Goal: Information Seeking & Learning: Learn about a topic

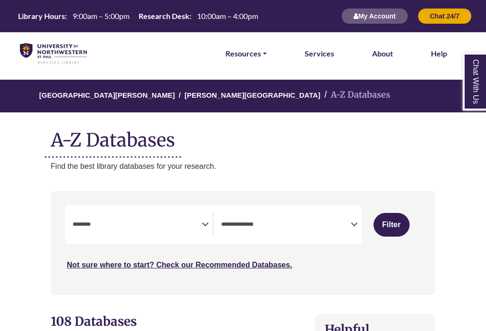
select select "Database Subject Filter"
select select "Database Types Filter"
select select "Database Subject Filter"
select select "Database Types Filter"
select select "Database Subject Filter"
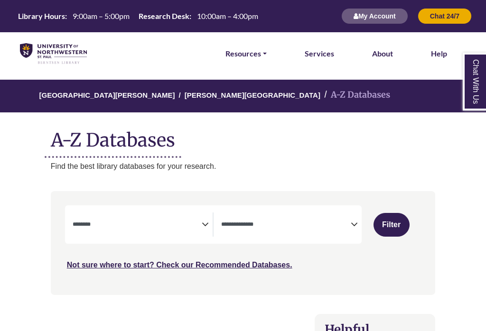
select select "Database Types Filter"
click at [179, 219] on span "Search filters" at bounding box center [138, 223] width 130 height 8
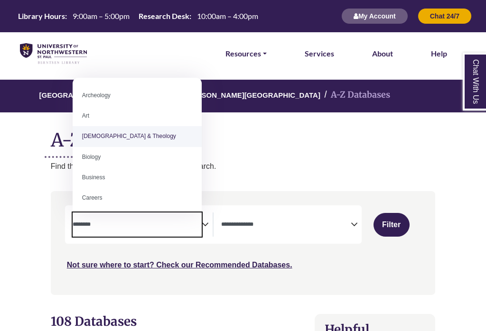
click at [264, 166] on p "Find the best library databases for your research." at bounding box center [243, 166] width 385 height 12
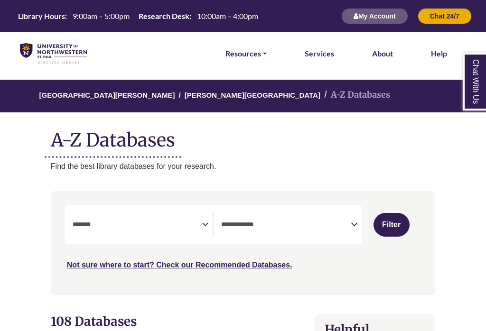
click at [273, 225] on textarea "Search" at bounding box center [286, 226] width 130 height 8
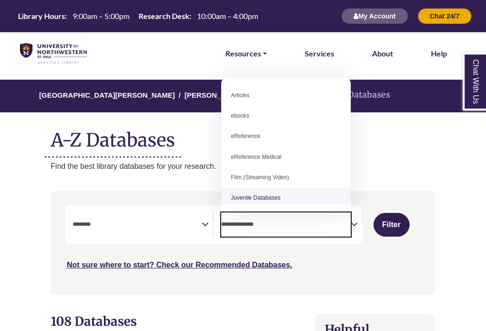
click at [253, 222] on textarea "Search" at bounding box center [286, 226] width 130 height 8
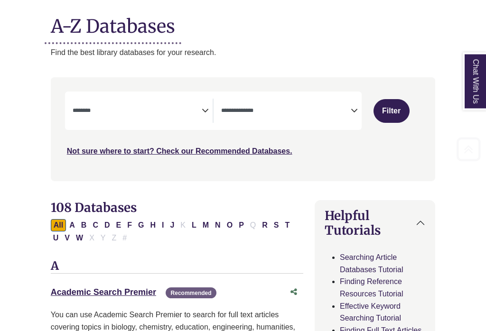
scroll to position [114, 0]
click at [277, 225] on button "S" at bounding box center [276, 225] width 11 height 12
select select "Database Subject Filter"
select select "Database Types Filter"
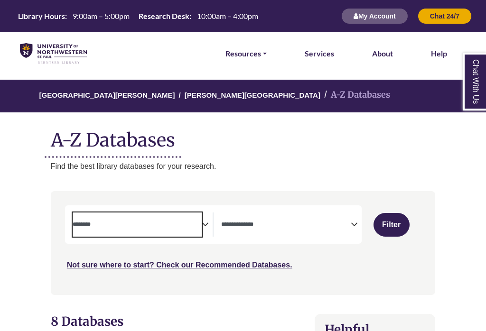
click at [160, 230] on span "Search filters" at bounding box center [138, 225] width 130 height 24
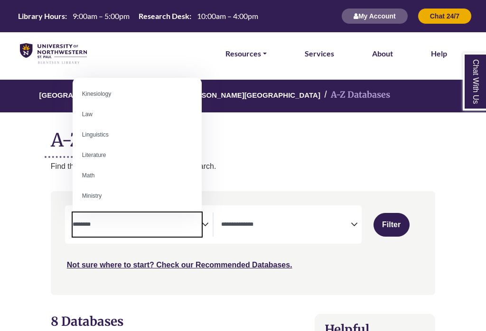
scroll to position [495, 0]
select select "*****"
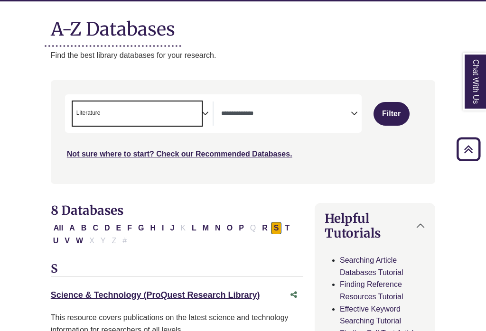
scroll to position [109, 0]
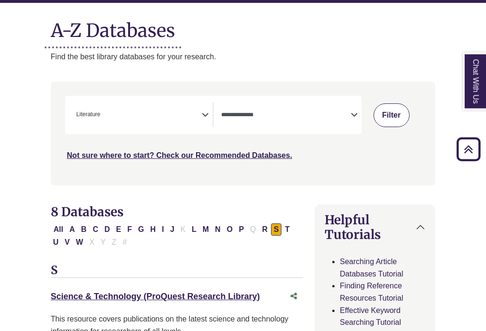
click at [393, 113] on button "Filter" at bounding box center [392, 116] width 36 height 24
select select "Database Types Filter"
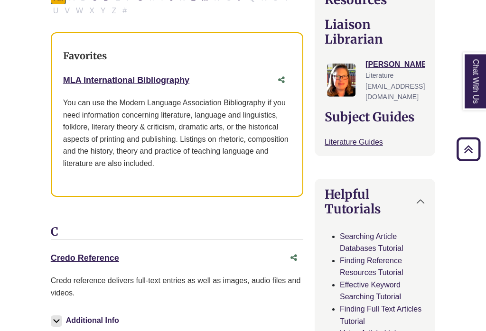
scroll to position [345, 0]
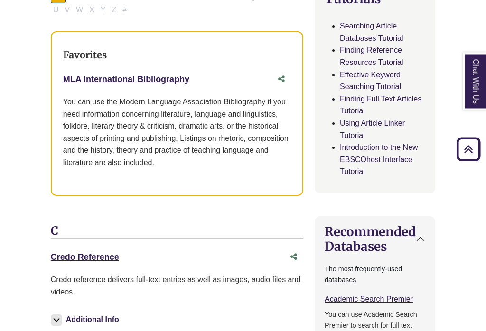
select select "Database Subject Filter"
select select "Database Types Filter"
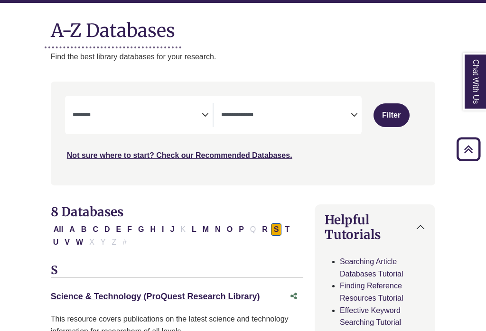
select select "Database Subject Filter"
select select "Database Types Filter"
